Goal: Find specific page/section: Find specific page/section

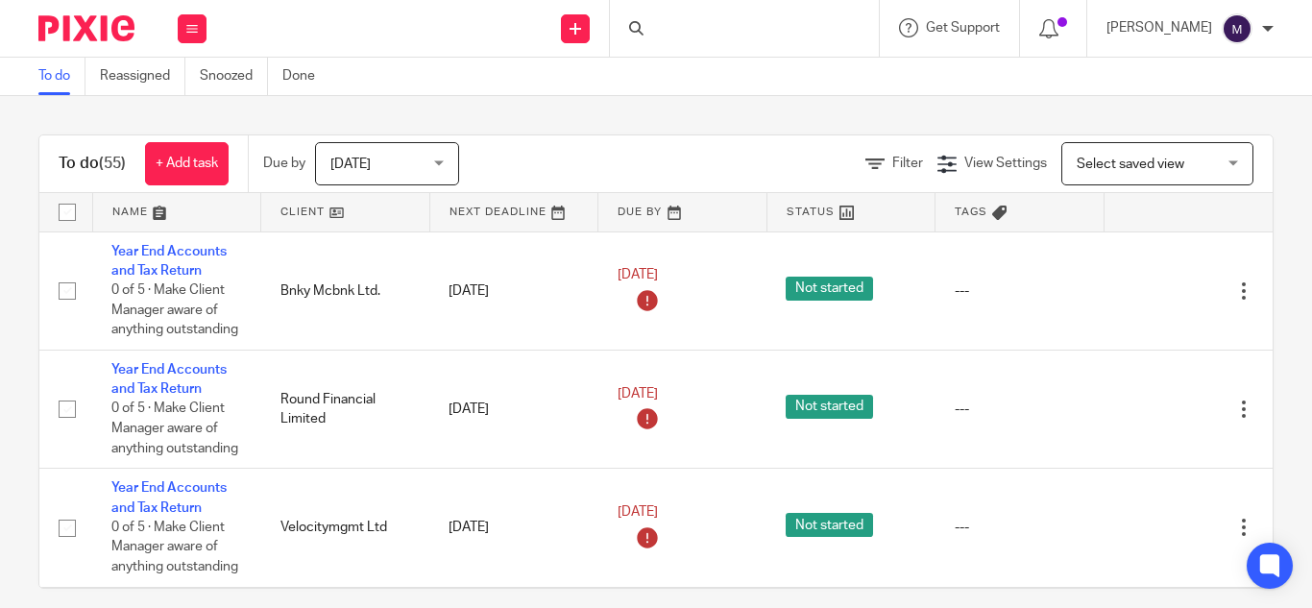
click at [716, 39] on div at bounding box center [744, 28] width 269 height 57
click at [717, 33] on div at bounding box center [744, 28] width 269 height 57
click at [717, 33] on input "Search" at bounding box center [734, 31] width 173 height 17
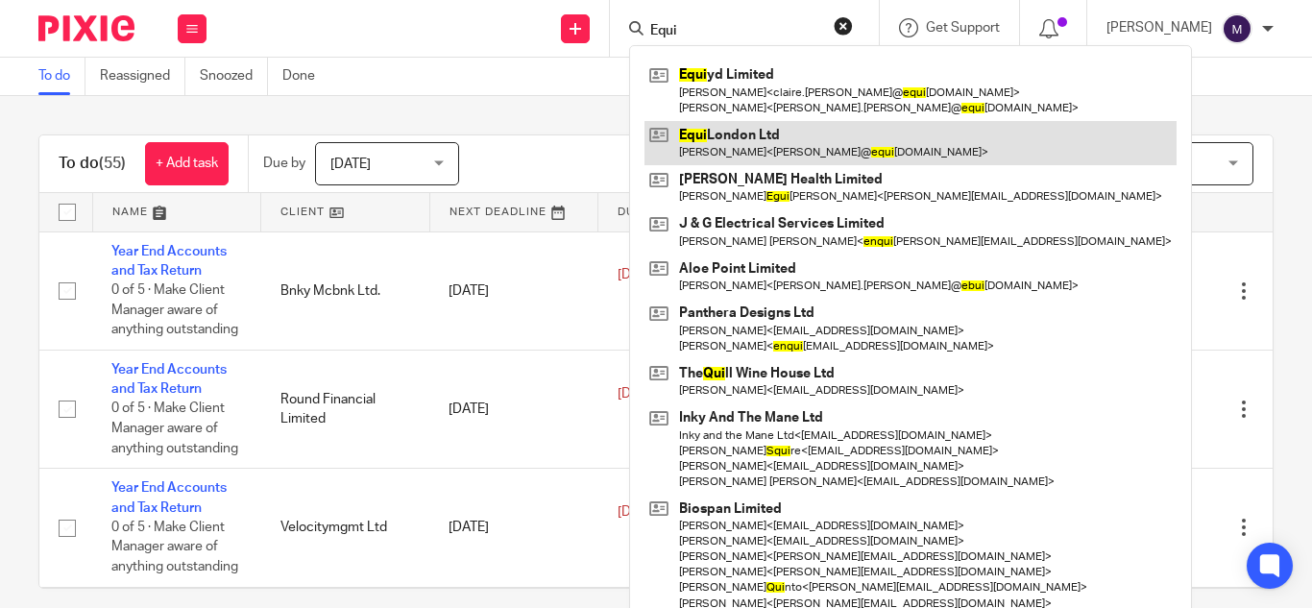
type input "Equi"
click at [750, 121] on link at bounding box center [910, 143] width 532 height 44
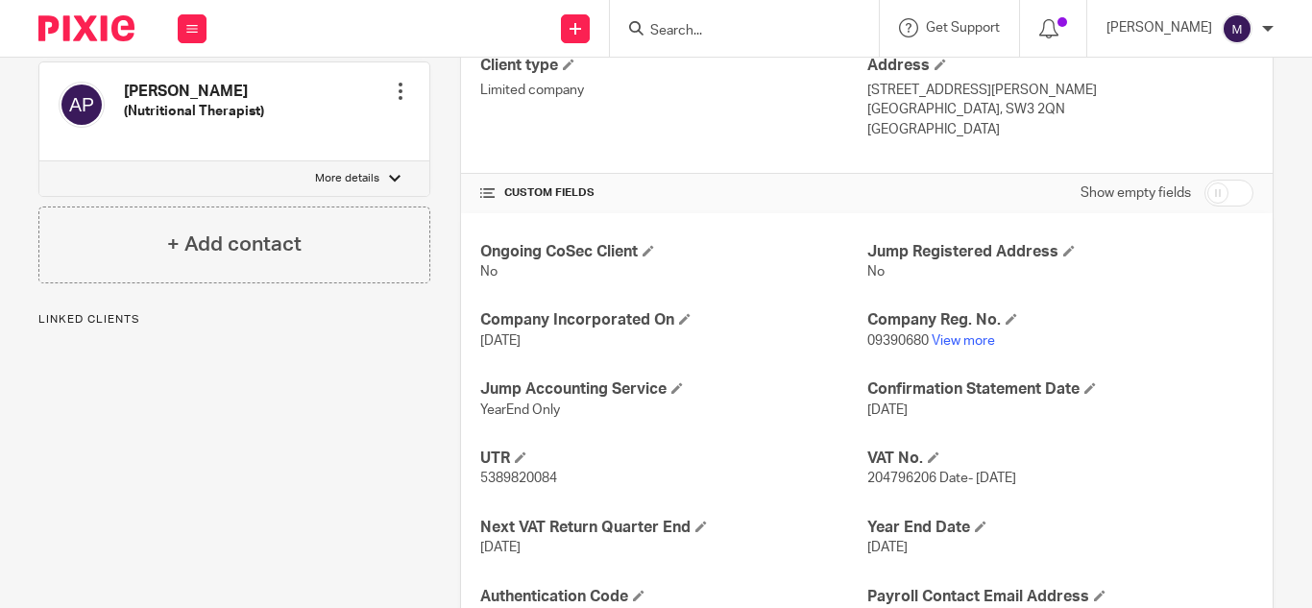
scroll to position [576, 0]
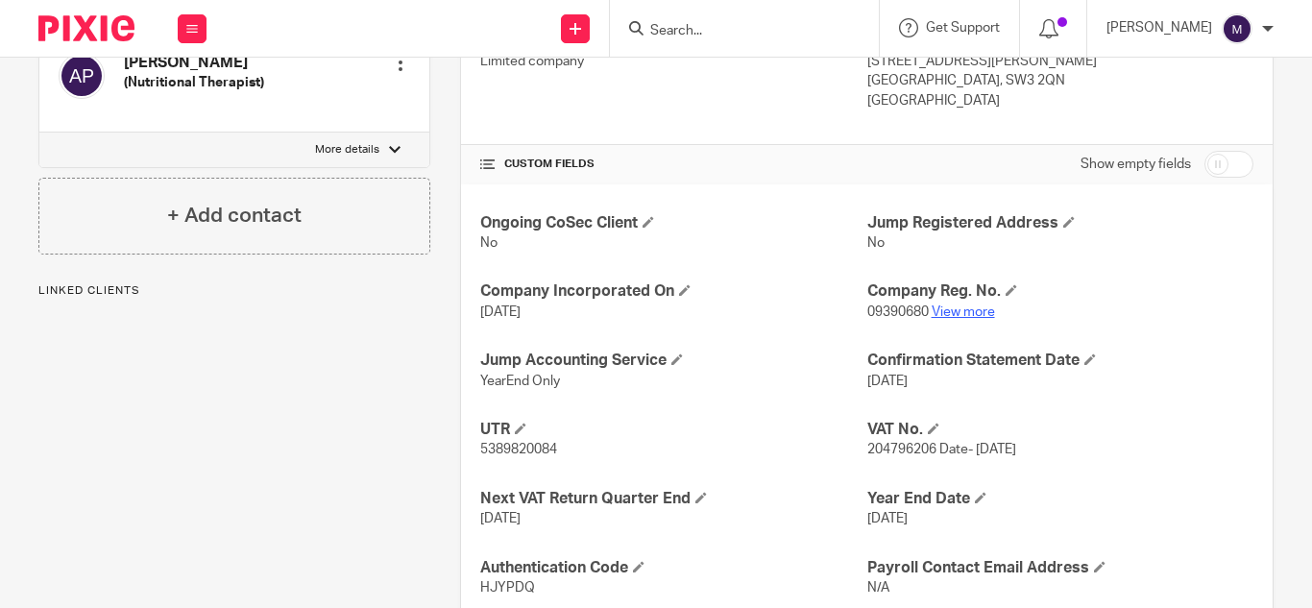
click at [932, 305] on link "View more" at bounding box center [963, 311] width 63 height 13
